Goal: Use online tool/utility: Utilize a website feature to perform a specific function

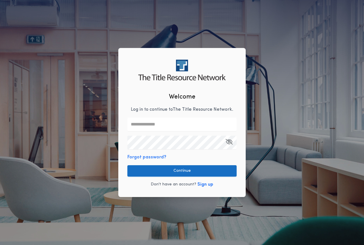
type input "**********"
click at [176, 171] on button "Continue" at bounding box center [181, 170] width 109 height 11
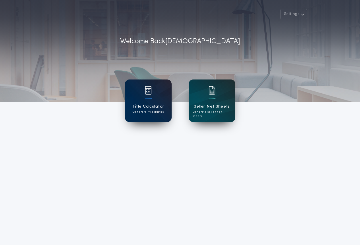
click at [154, 99] on div "Title Calculator Generate title quotes" at bounding box center [148, 101] width 47 height 43
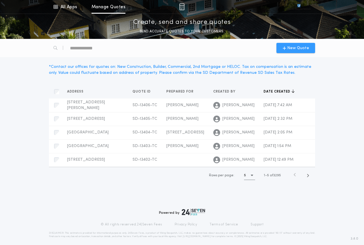
click at [284, 51] on span "New Quote" at bounding box center [296, 48] width 26 height 6
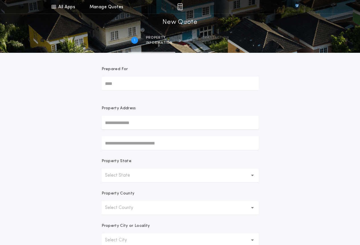
click at [178, 179] on button "Select State" at bounding box center [180, 176] width 157 height 14
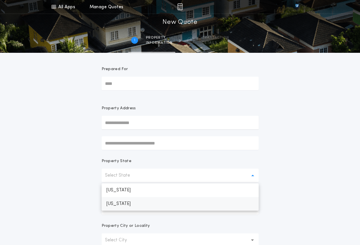
drag, startPoint x: 154, startPoint y: 204, endPoint x: 152, endPoint y: 204, distance: 2.9
click at [154, 204] on p "[US_STATE]" at bounding box center [180, 204] width 157 height 14
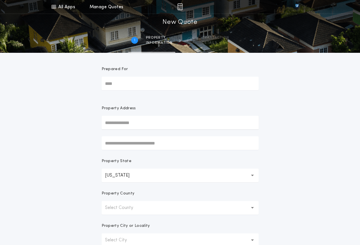
click at [138, 204] on button "Select County" at bounding box center [180, 208] width 157 height 14
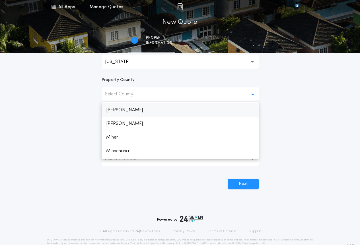
scroll to position [626, 0]
click at [126, 137] on p "Minnehaha" at bounding box center [180, 139] width 157 height 14
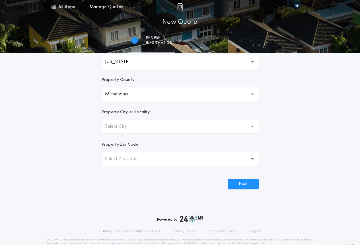
click at [141, 123] on button "Select City" at bounding box center [180, 127] width 157 height 14
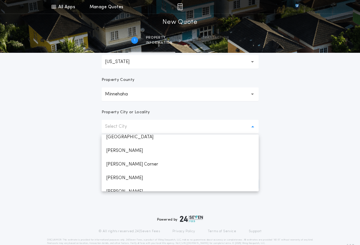
scroll to position [298, 0]
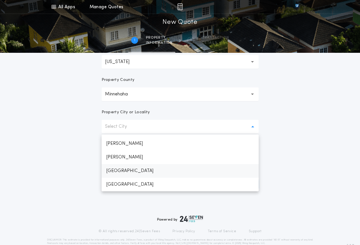
click at [131, 171] on p "[GEOGRAPHIC_DATA]" at bounding box center [180, 171] width 157 height 14
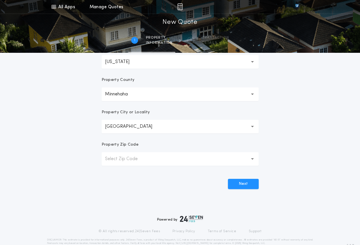
click at [131, 164] on button "Select Zip Code" at bounding box center [180, 159] width 157 height 14
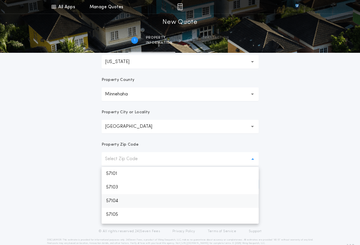
drag, startPoint x: 130, startPoint y: 202, endPoint x: 166, endPoint y: 200, distance: 35.6
click at [130, 202] on p "57104" at bounding box center [180, 201] width 157 height 14
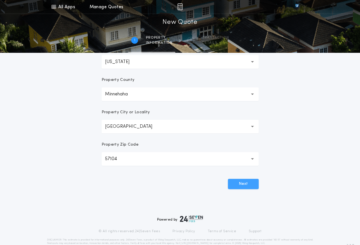
click at [239, 185] on button "Next" at bounding box center [243, 184] width 31 height 10
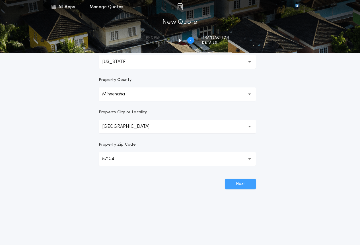
scroll to position [0, 0]
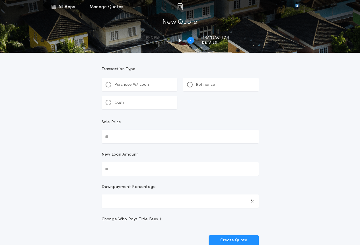
click at [193, 87] on div "Refinance" at bounding box center [201, 85] width 28 height 6
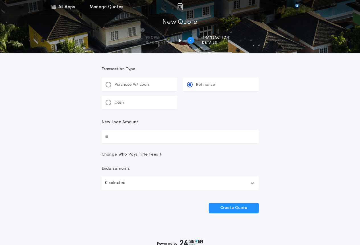
click at [141, 132] on input "New Loan Amount" at bounding box center [180, 137] width 157 height 14
type input "**********"
click at [223, 204] on button "Create Quote" at bounding box center [234, 208] width 50 height 10
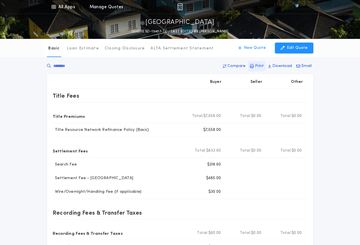
click at [257, 64] on p "Print" at bounding box center [259, 66] width 9 height 6
drag, startPoint x: 291, startPoint y: 51, endPoint x: 241, endPoint y: 181, distance: 139.2
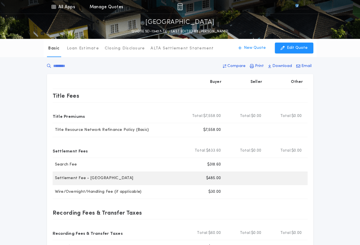
click at [291, 50] on p "Edit Quote" at bounding box center [297, 48] width 21 height 6
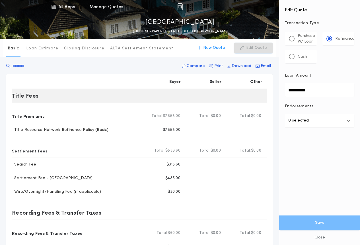
drag, startPoint x: 323, startPoint y: 92, endPoint x: 249, endPoint y: 102, distance: 74.8
click at [249, 102] on div "All Apps Title Calculator Seller Net Sheets Menu All Apps Manage Quotes [GEOGRA…" at bounding box center [180, 189] width 360 height 378
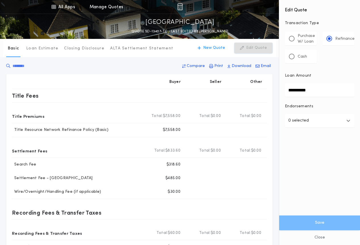
paste input "text"
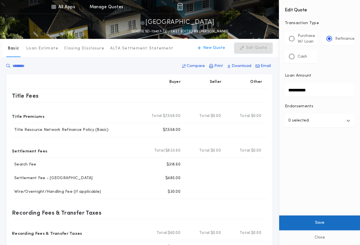
type input "**********"
click at [315, 224] on button "Save" at bounding box center [319, 223] width 81 height 15
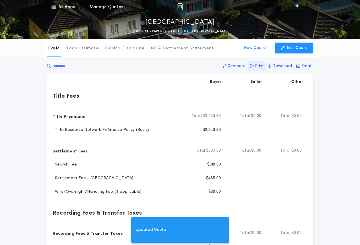
click at [258, 68] on p "Print" at bounding box center [259, 66] width 9 height 6
